Goal: Complete application form: Complete application form

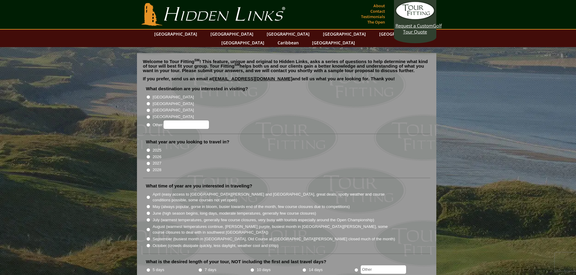
click at [148, 102] on input "[GEOGRAPHIC_DATA]" at bounding box center [148, 104] width 4 height 4
radio input "true"
click at [148, 162] on input "2027" at bounding box center [148, 164] width 4 height 4
radio input "true"
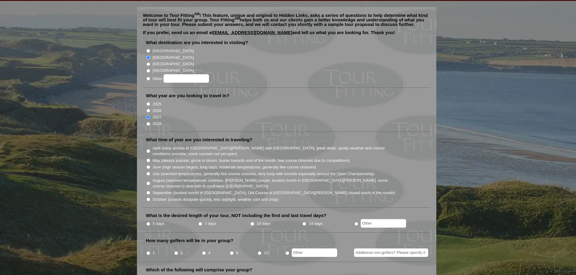
scroll to position [60, 0]
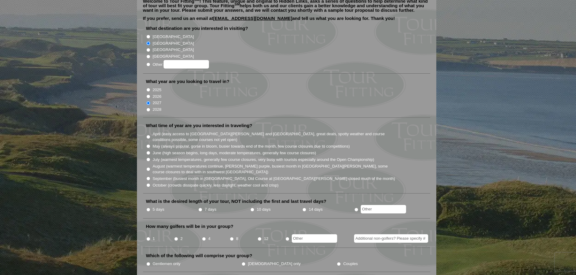
click at [149, 151] on input "June (high season begins, long days, moderate temperatures, generally few cours…" at bounding box center [148, 153] width 4 height 4
radio input "true"
click at [149, 158] on input "July (warmest temperatures, generally few course closures, very busy with touri…" at bounding box center [148, 160] width 4 height 4
radio input "true"
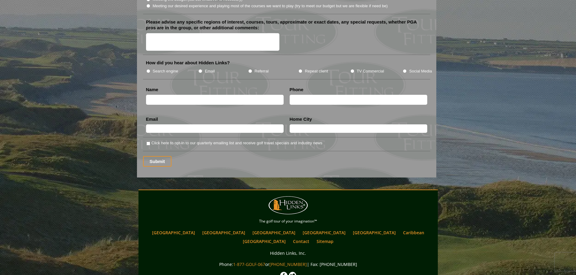
scroll to position [791, 0]
